Goal: Task Accomplishment & Management: Complete application form

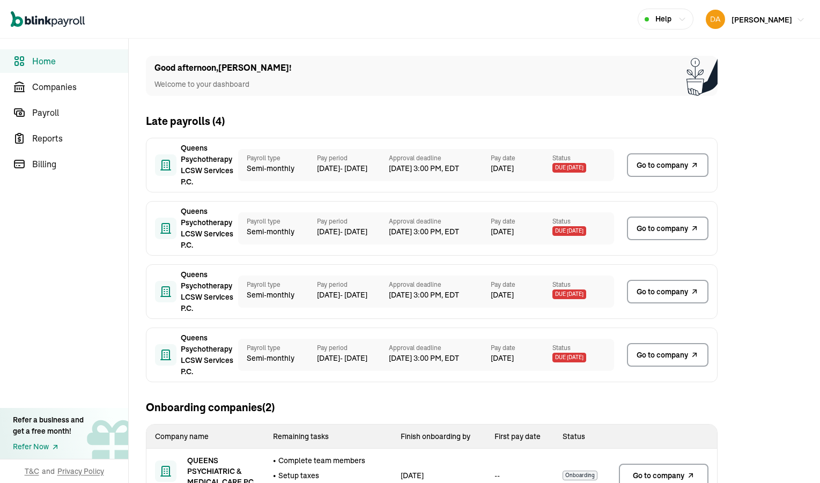
click at [722, 17] on img "button" at bounding box center [715, 19] width 19 height 19
click at [51, 84] on span "Companies" at bounding box center [80, 86] width 96 height 13
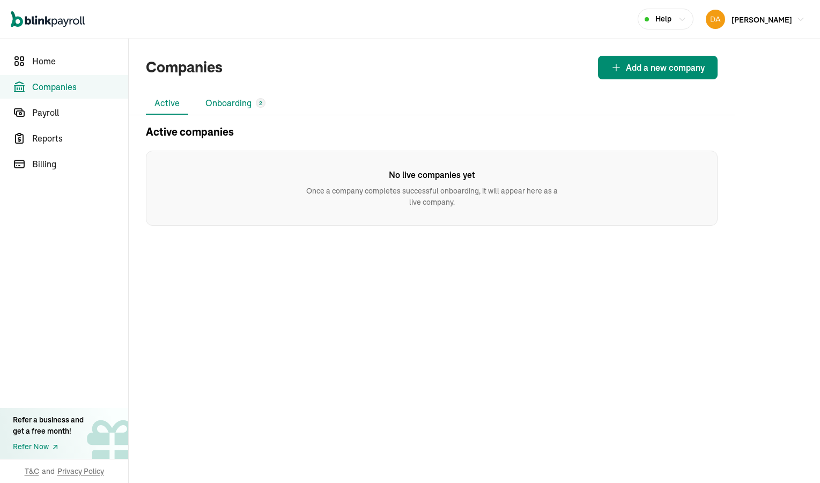
click at [237, 104] on li "Onboarding 2" at bounding box center [235, 103] width 77 height 23
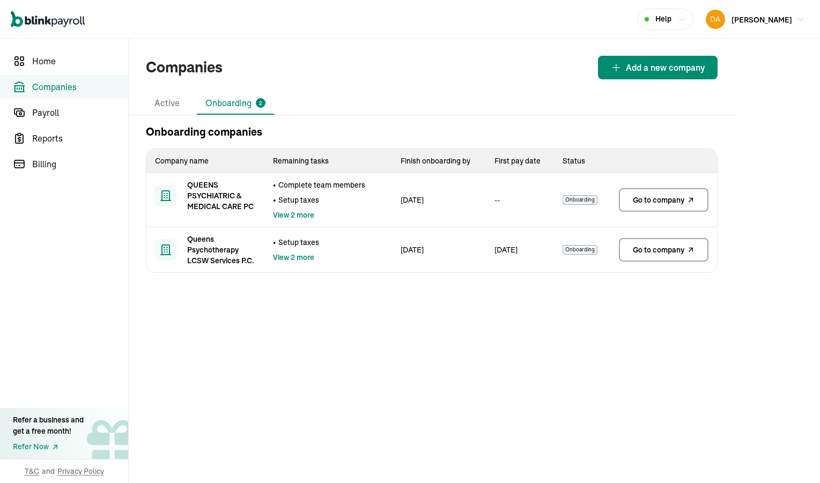
click at [660, 204] on span "Go to company" at bounding box center [658, 200] width 51 height 11
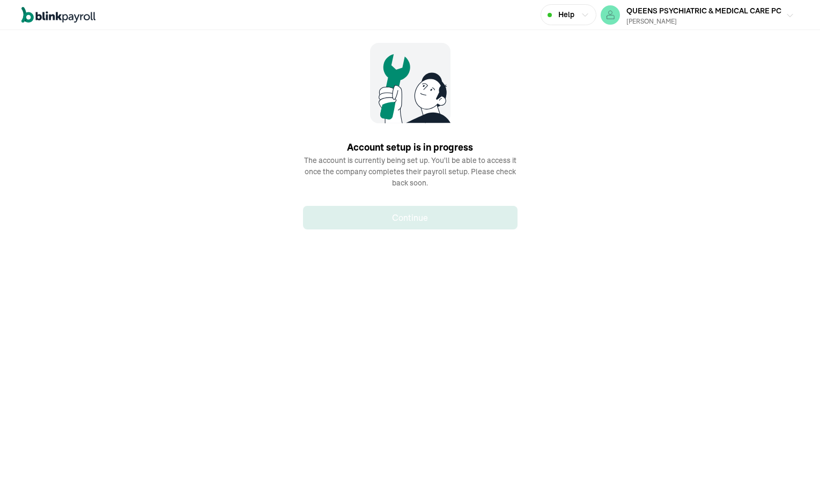
click at [652, 10] on span "QUEENS PSYCHIATRIC & MEDICAL CARE PC" at bounding box center [703, 11] width 155 height 10
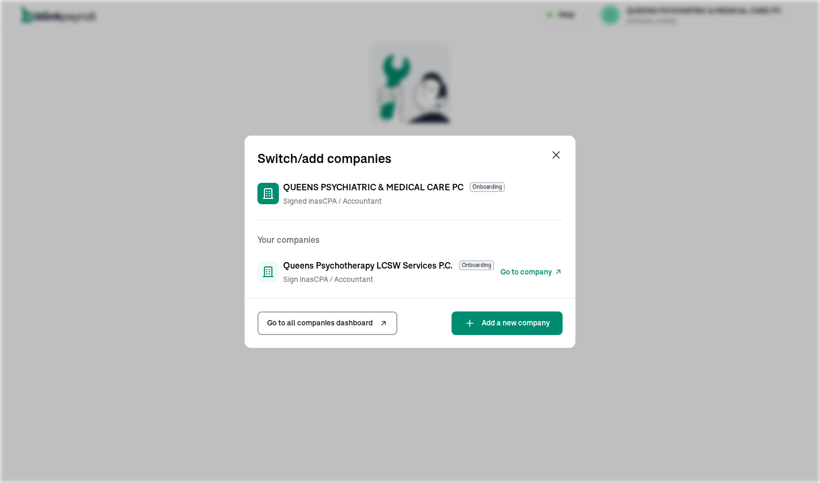
click at [333, 323] on span "Go to all companies dashboard" at bounding box center [320, 322] width 106 height 11
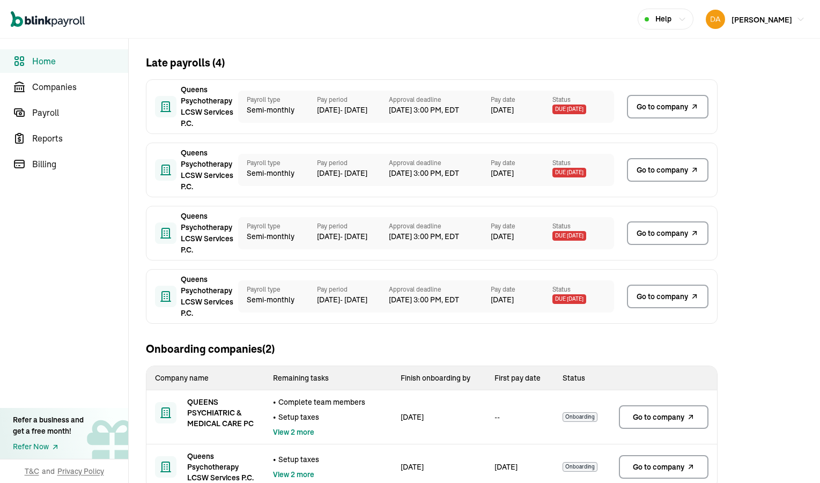
scroll to position [83, 0]
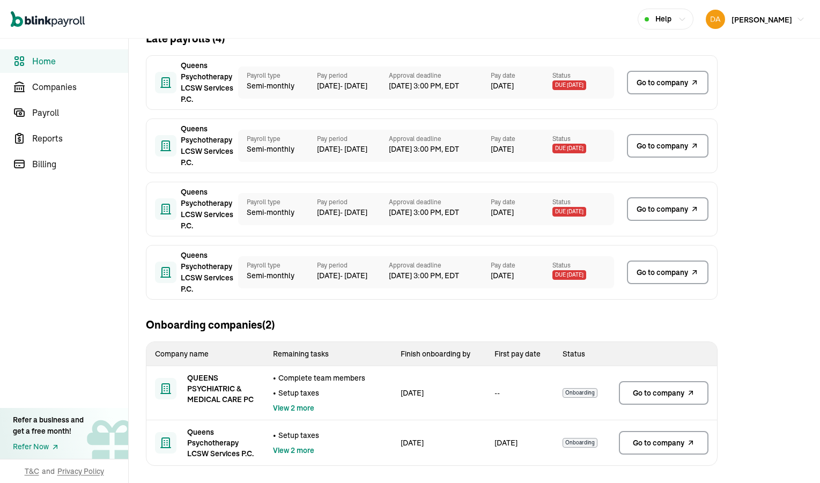
click at [637, 445] on span "Go to company" at bounding box center [658, 442] width 51 height 11
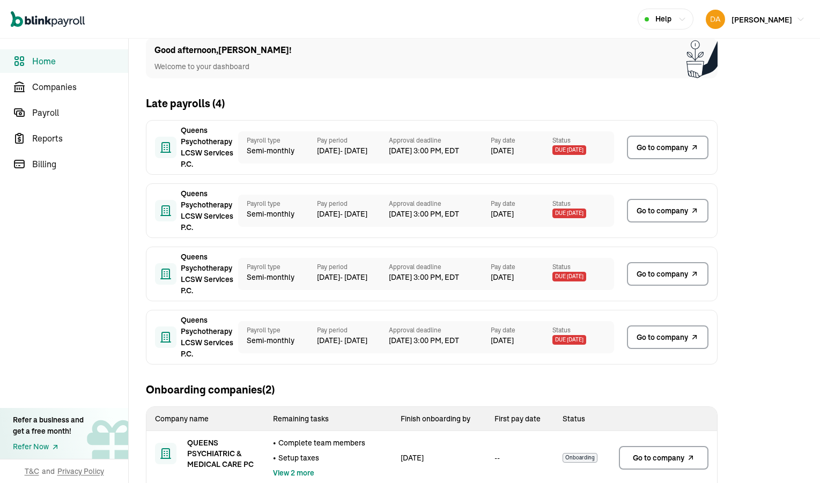
scroll to position [0, 0]
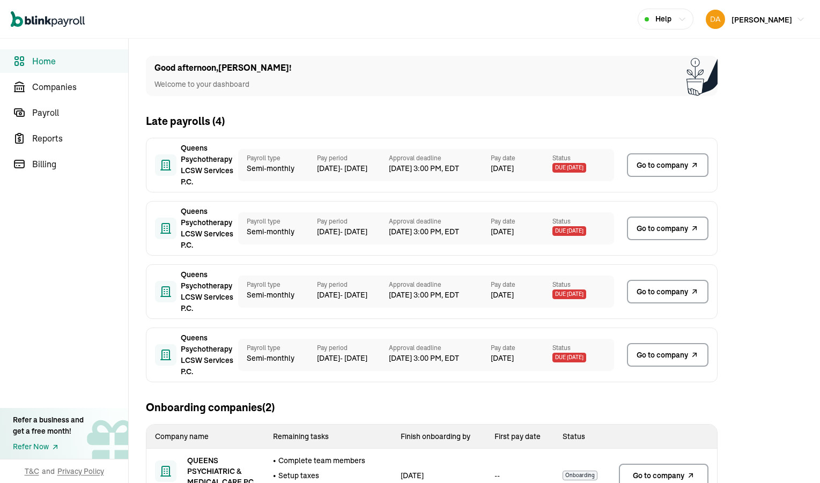
click at [659, 162] on span "Go to company" at bounding box center [661, 165] width 51 height 11
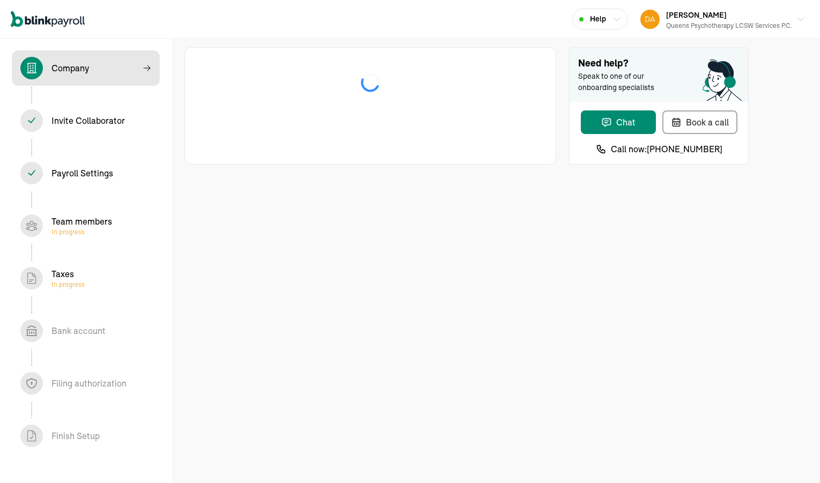
select select "Limited Liability Company (LLC)"
select select "Health Care"
